Goal: Task Accomplishment & Management: Use online tool/utility

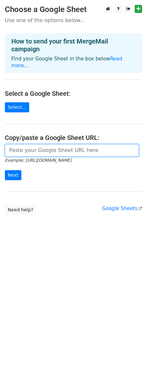
click at [58, 147] on input "url" at bounding box center [72, 150] width 134 height 12
paste input "[URL][DOMAIN_NAME]"
type input "[URL][DOMAIN_NAME]"
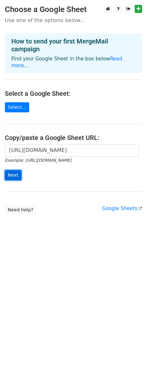
scroll to position [0, 0]
click at [15, 170] on input "Next" at bounding box center [13, 175] width 17 height 10
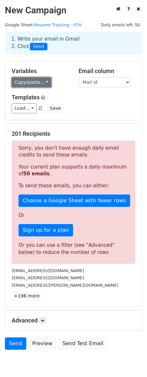
click at [40, 84] on link "Copy/paste..." at bounding box center [32, 82] width 40 height 10
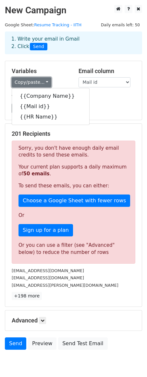
click at [44, 84] on link "Copy/paste..." at bounding box center [32, 82] width 40 height 10
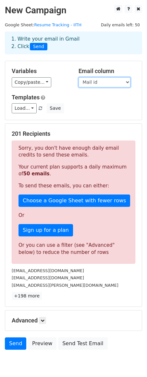
click at [122, 79] on select "Company Name Mail id HR Name" at bounding box center [105, 82] width 52 height 10
click at [79, 77] on select "Company Name Mail id HR Name" at bounding box center [105, 82] width 52 height 10
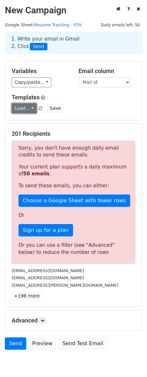
click at [25, 106] on link "Load..." at bounding box center [24, 108] width 25 height 10
click at [83, 99] on h5 "Templates" at bounding box center [74, 97] width 124 height 7
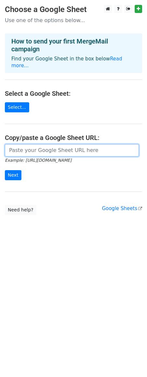
click at [20, 144] on input "url" at bounding box center [72, 150] width 134 height 12
paste input "https://docs.google.com/spreadsheets/d/1GF_BV3-SnWLp40lmPXACavsBm6ScT83teP1JYAS…"
type input "https://docs.google.com/spreadsheets/d/1GF_BV3-SnWLp40lmPXACavsBm6ScT83teP1JYAS…"
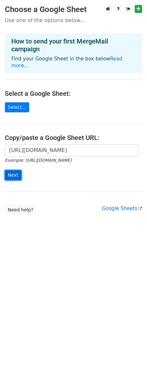
scroll to position [0, 0]
click at [13, 170] on input "Next" at bounding box center [13, 175] width 17 height 10
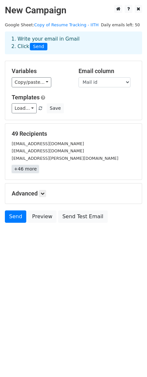
click at [23, 168] on link "+46 more" at bounding box center [25, 169] width 27 height 8
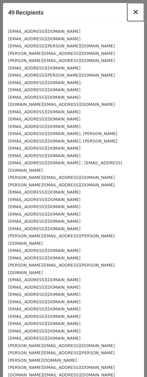
click at [138, 11] on span "×" at bounding box center [135, 11] width 6 height 9
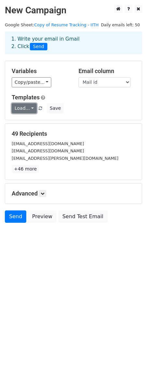
click at [31, 109] on link "Load..." at bounding box center [24, 108] width 25 height 10
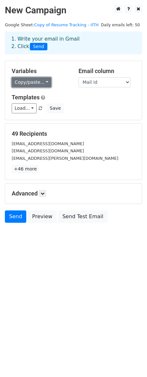
click at [38, 82] on link "Copy/paste..." at bounding box center [32, 82] width 40 height 10
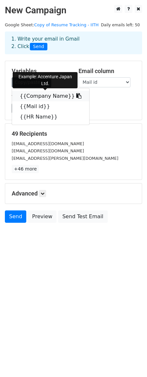
click at [38, 97] on link "{{Company Name}}" at bounding box center [50, 96] width 77 height 10
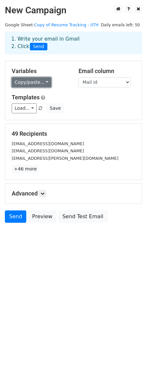
click at [39, 84] on link "Copy/paste..." at bounding box center [32, 82] width 40 height 10
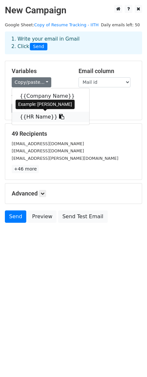
click at [59, 118] on icon at bounding box center [61, 116] width 5 height 5
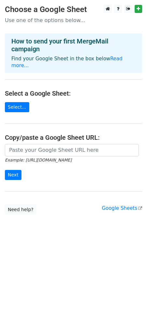
click at [41, 181] on main "Choose a Google Sheet Use one of the options below... How to send your first Me…" at bounding box center [73, 110] width 147 height 210
click at [40, 134] on h4 "Copy/paste a Google Sheet URL:" at bounding box center [73, 138] width 137 height 8
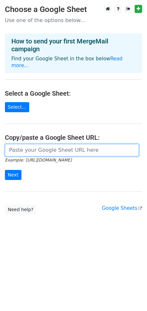
click at [38, 144] on input "url" at bounding box center [72, 150] width 134 height 12
paste input "https://docs.google.com/spreadsheets/d/1GF_BV3-SnWLp40lmPXACavsBm6ScT83teP1JYAS…"
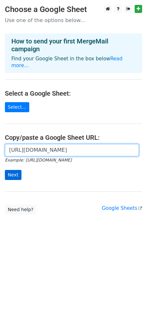
type input "https://docs.google.com/spreadsheets/d/1GF_BV3-SnWLp40lmPXACavsBm6ScT83teP1JYAS…"
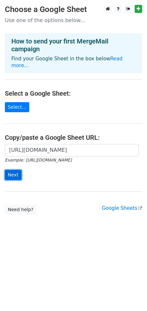
scroll to position [0, 0]
click at [9, 170] on input "Next" at bounding box center [13, 175] width 17 height 10
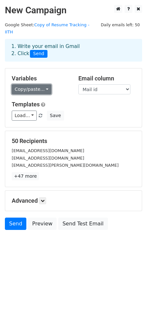
click at [46, 84] on link "Copy/paste..." at bounding box center [32, 89] width 40 height 10
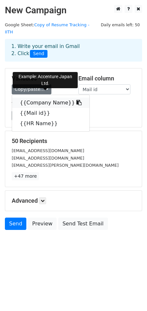
click at [76, 100] on icon at bounding box center [78, 102] width 5 height 5
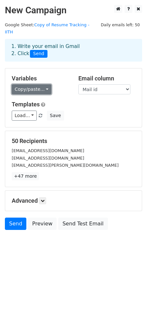
click at [46, 84] on link "Copy/paste..." at bounding box center [32, 89] width 40 height 10
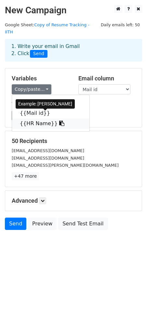
click at [59, 121] on icon at bounding box center [61, 123] width 5 height 5
